Goal: Task Accomplishment & Management: Use online tool/utility

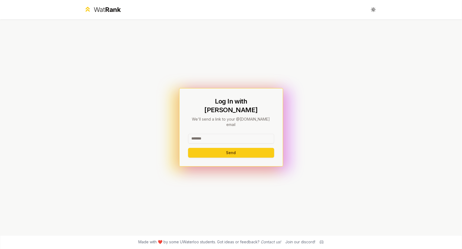
click at [237, 134] on input at bounding box center [231, 139] width 86 height 10
type input "*"
click at [206, 148] on button "Send" at bounding box center [231, 153] width 86 height 10
type input "********"
click at [210, 148] on button "Send" at bounding box center [231, 153] width 86 height 10
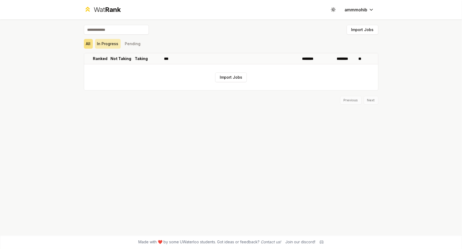
click at [109, 44] on button "In Progress" at bounding box center [108, 44] width 26 height 10
click at [126, 46] on button "Pending" at bounding box center [133, 44] width 20 height 10
click at [88, 42] on button "All" at bounding box center [88, 44] width 9 height 10
click at [109, 47] on button "In Progress" at bounding box center [108, 44] width 26 height 10
click at [236, 79] on button "Import Jobs" at bounding box center [231, 78] width 32 height 10
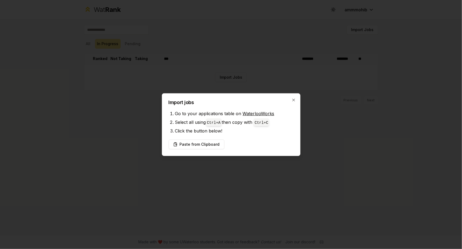
click at [245, 112] on link "WaterlooWorks" at bounding box center [259, 113] width 32 height 5
click at [198, 148] on button "Paste from Clipboard" at bounding box center [197, 145] width 56 height 10
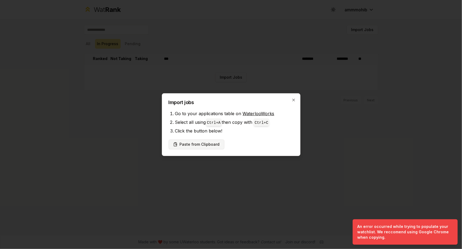
click at [181, 142] on button "Paste from Clipboard" at bounding box center [197, 145] width 56 height 10
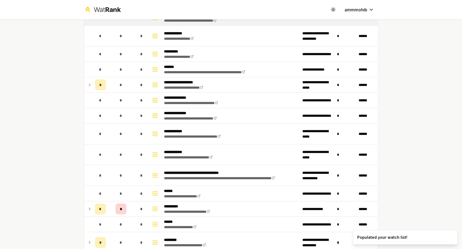
scroll to position [108, 0]
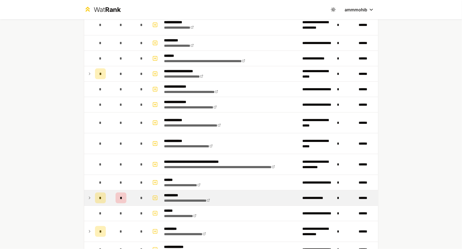
click at [118, 200] on div "*" at bounding box center [121, 198] width 11 height 11
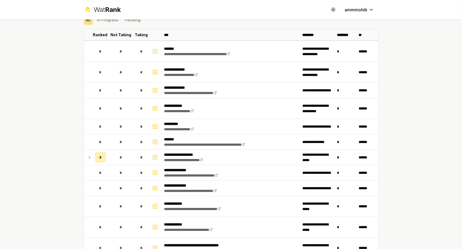
scroll to position [23, 0]
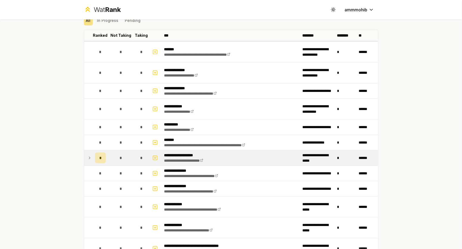
click at [87, 158] on icon at bounding box center [89, 158] width 4 height 6
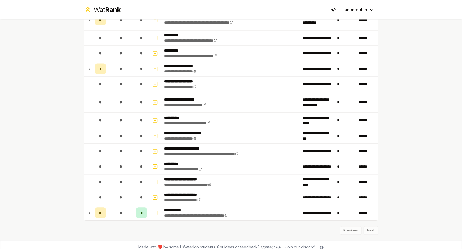
scroll to position [699, 0]
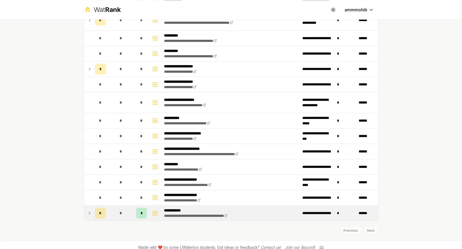
click at [87, 210] on icon at bounding box center [89, 213] width 4 height 6
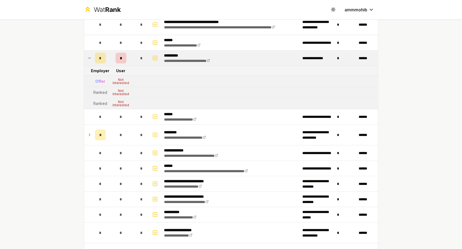
scroll to position [0, 0]
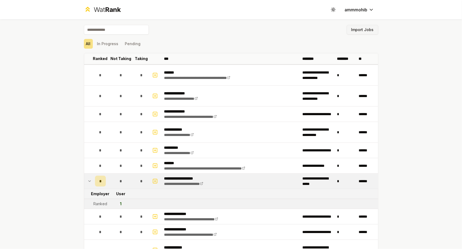
click at [363, 31] on button "Import Jobs" at bounding box center [363, 30] width 32 height 10
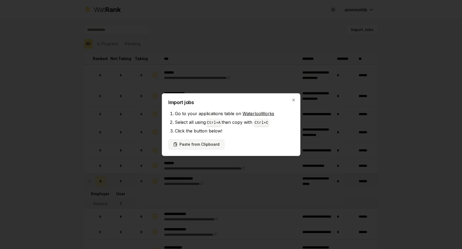
click at [194, 145] on button "Paste from Clipboard" at bounding box center [197, 145] width 56 height 10
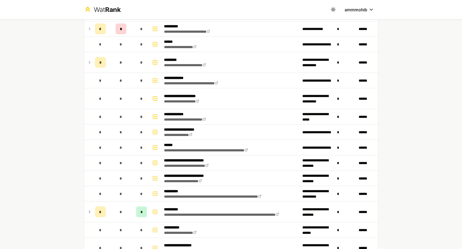
scroll to position [459, 0]
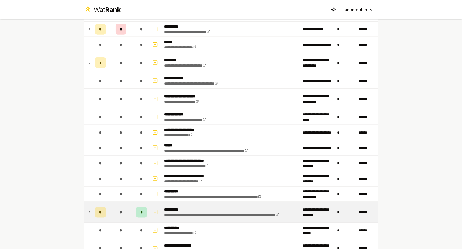
click at [123, 211] on div "*" at bounding box center [121, 212] width 11 height 11
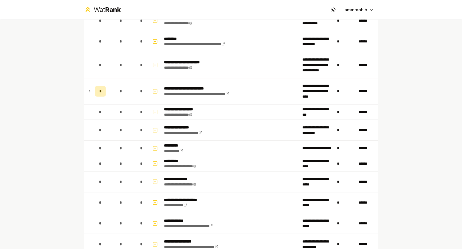
scroll to position [750, 0]
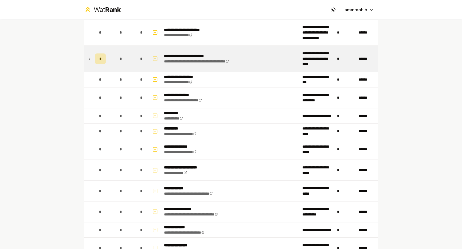
click at [111, 59] on td "*" at bounding box center [121, 59] width 26 height 26
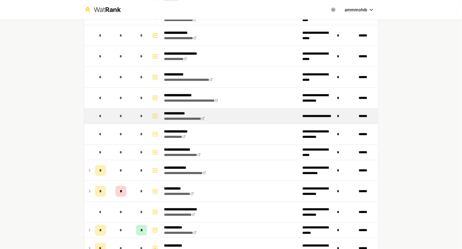
scroll to position [884, 0]
